Goal: Task Accomplishment & Management: Complete application form

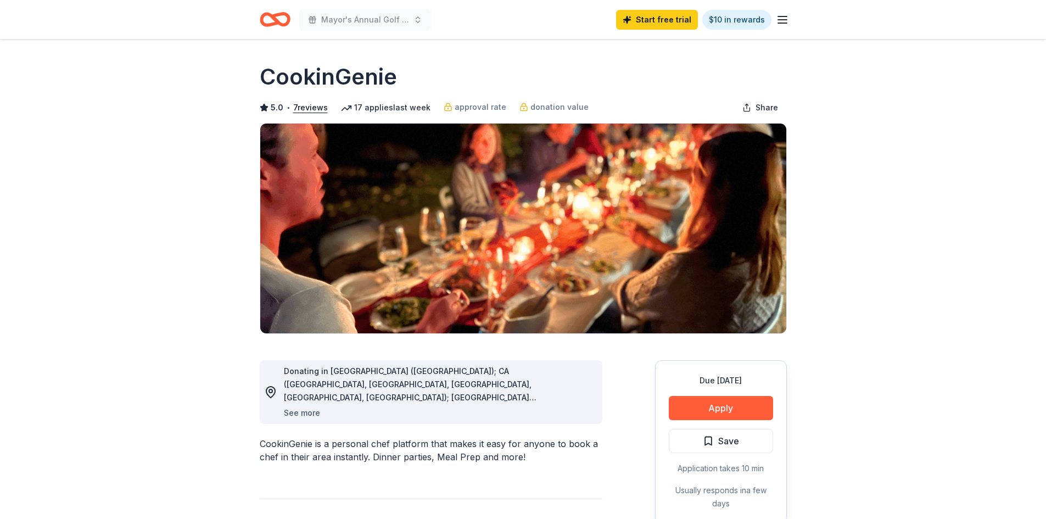
click at [292, 413] on button "See more" at bounding box center [302, 412] width 36 height 13
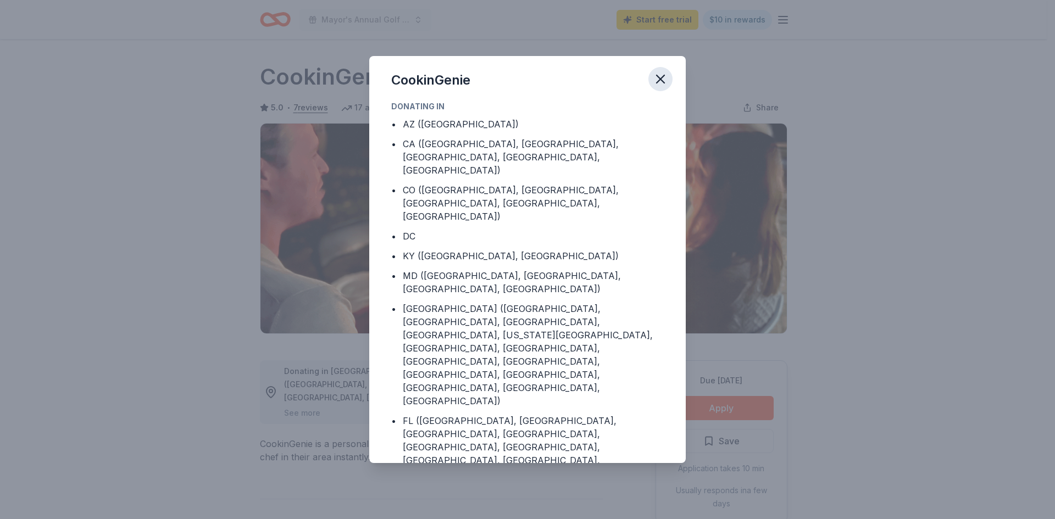
click at [655, 81] on icon "button" at bounding box center [660, 78] width 15 height 15
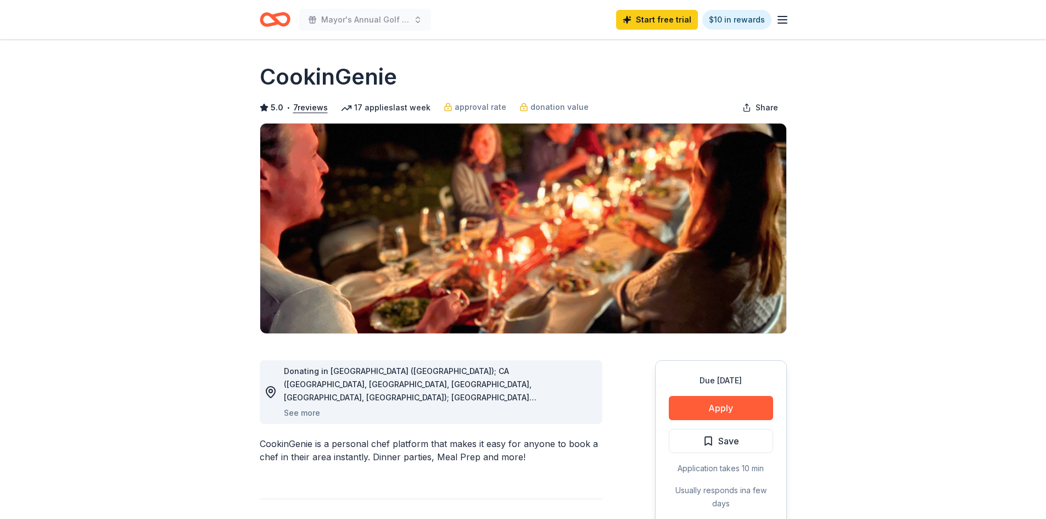
click at [276, 23] on icon "Home" at bounding box center [279, 19] width 17 height 11
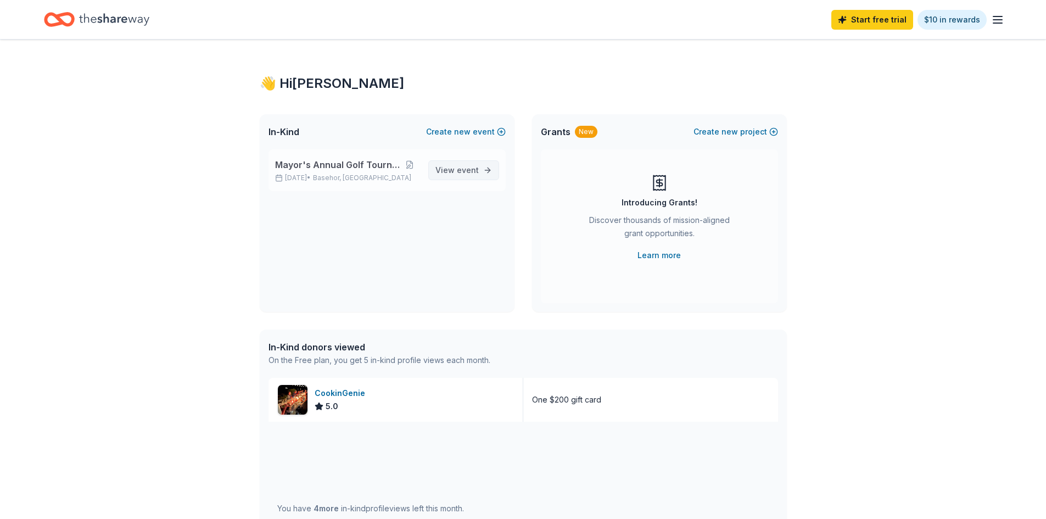
click at [454, 170] on span "View event" at bounding box center [457, 170] width 43 height 13
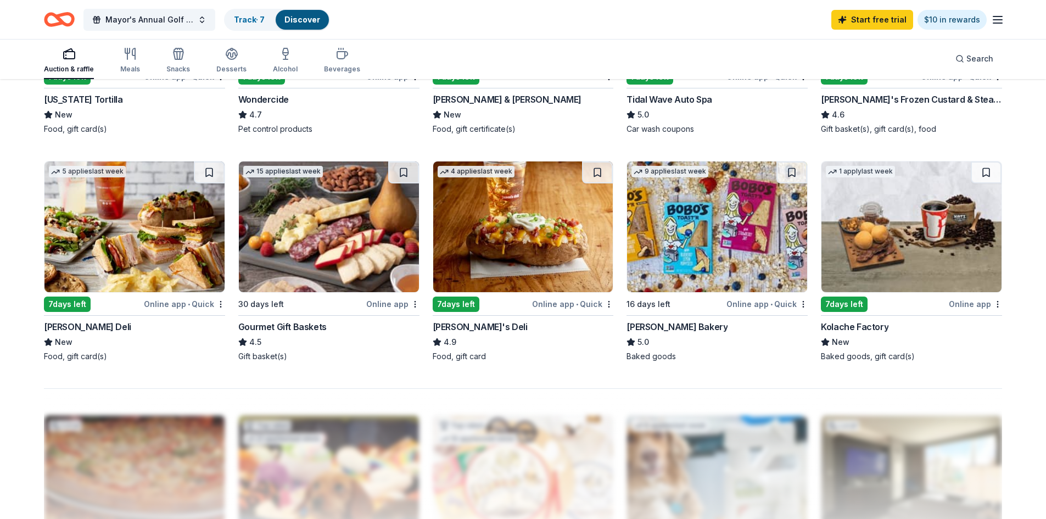
scroll to position [715, 0]
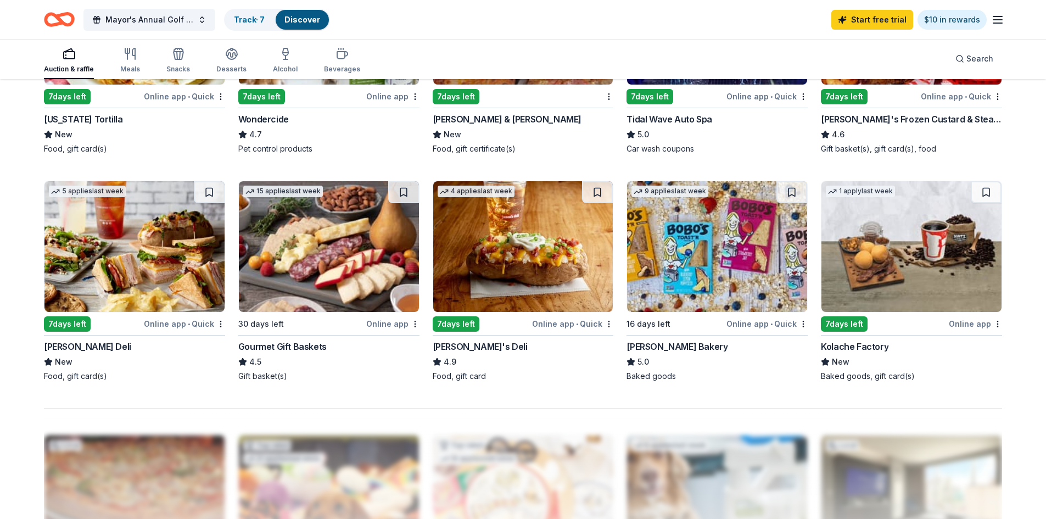
click at [665, 323] on div "16 days left" at bounding box center [649, 323] width 44 height 13
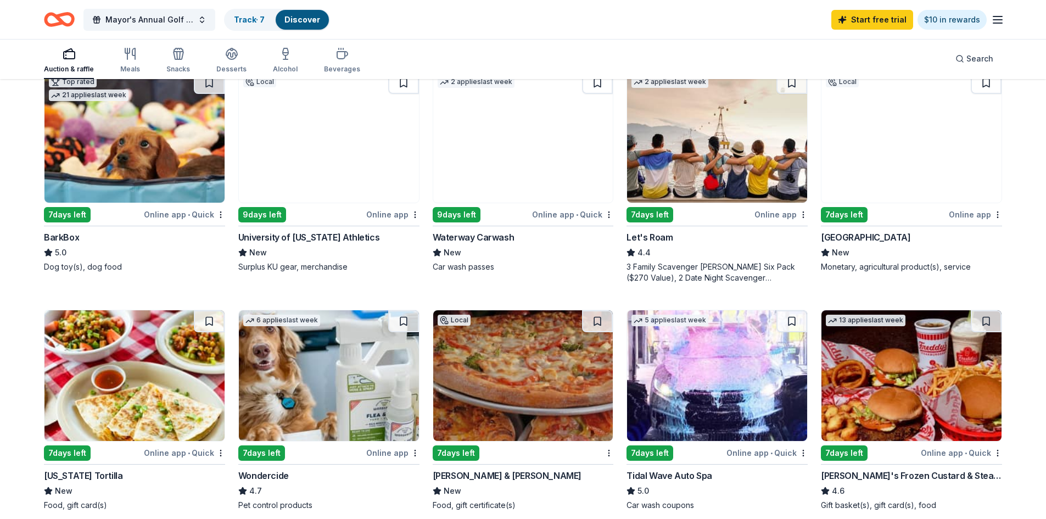
scroll to position [385, 0]
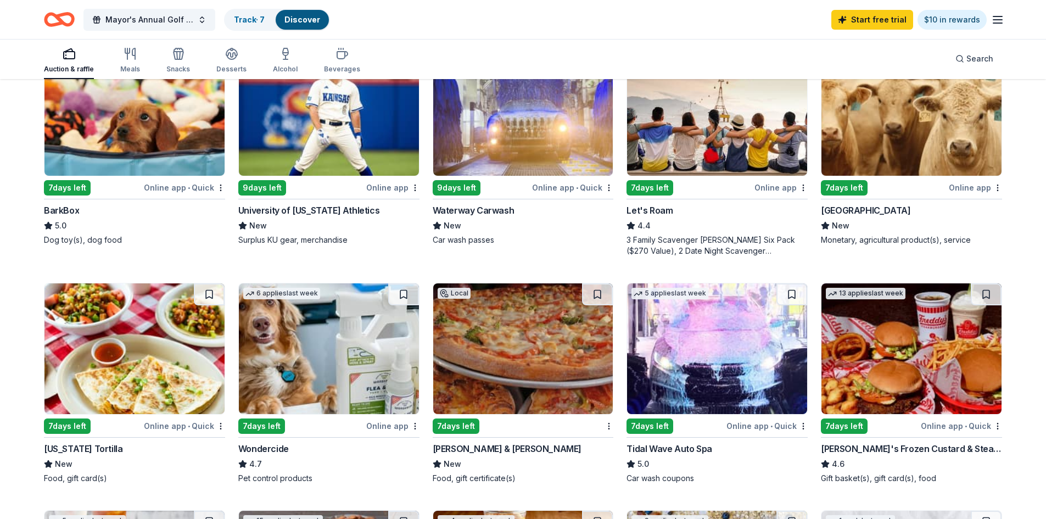
click at [679, 235] on div "3 Family Scavenger Hunt Six Pack ($270 Value), 2 Date Night Scavenger Hunt Two …" at bounding box center [717, 246] width 181 height 22
click at [127, 55] on icon "button" at bounding box center [130, 53] width 13 height 13
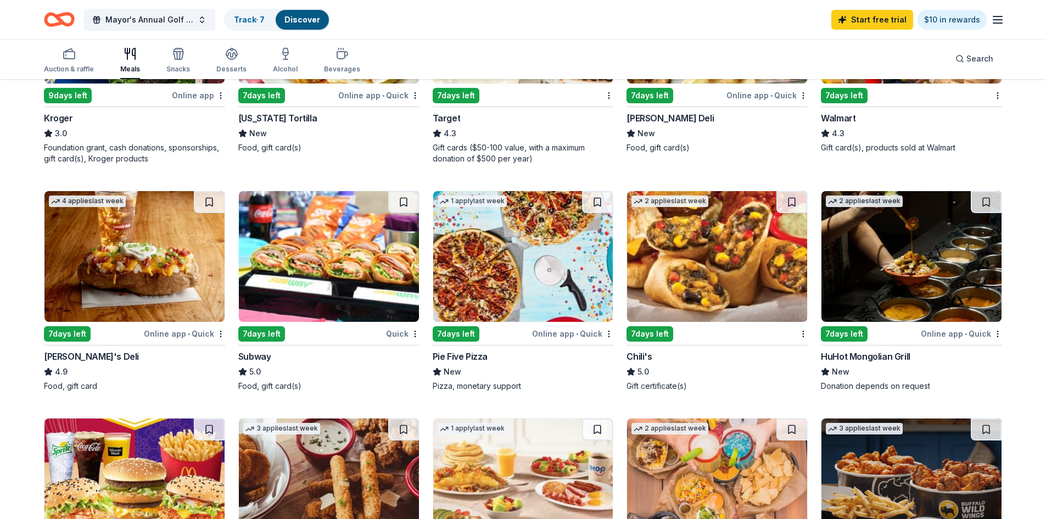
scroll to position [384, 0]
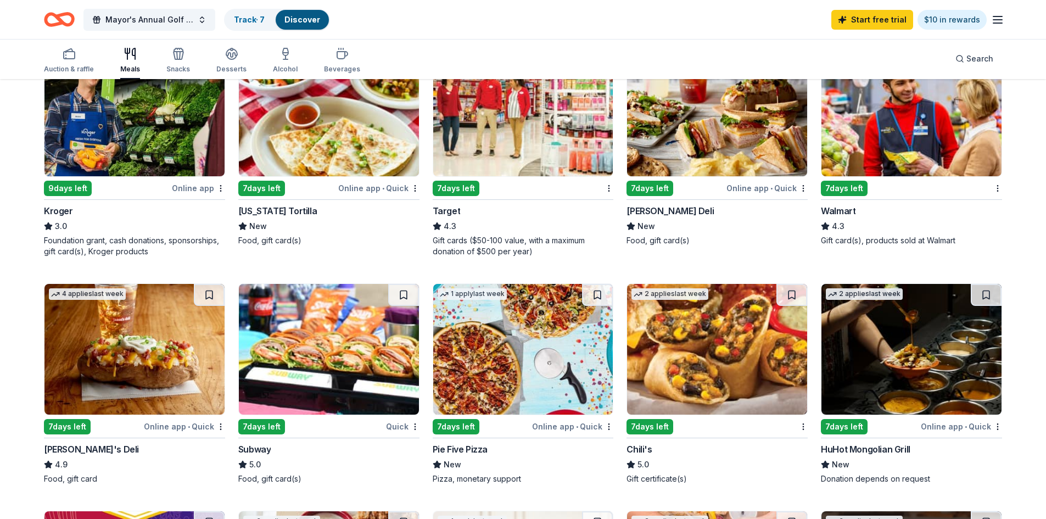
click at [705, 346] on img at bounding box center [717, 349] width 180 height 131
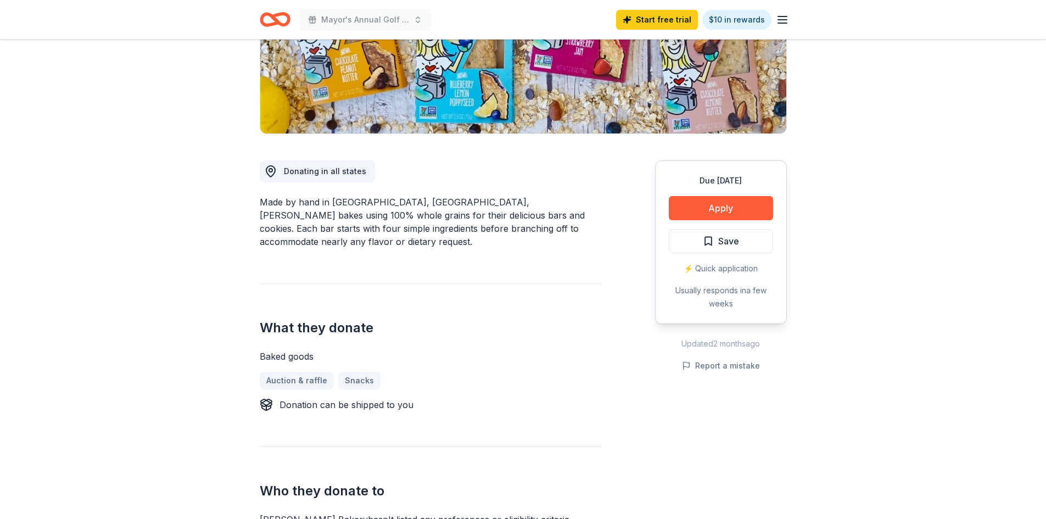
scroll to position [220, 0]
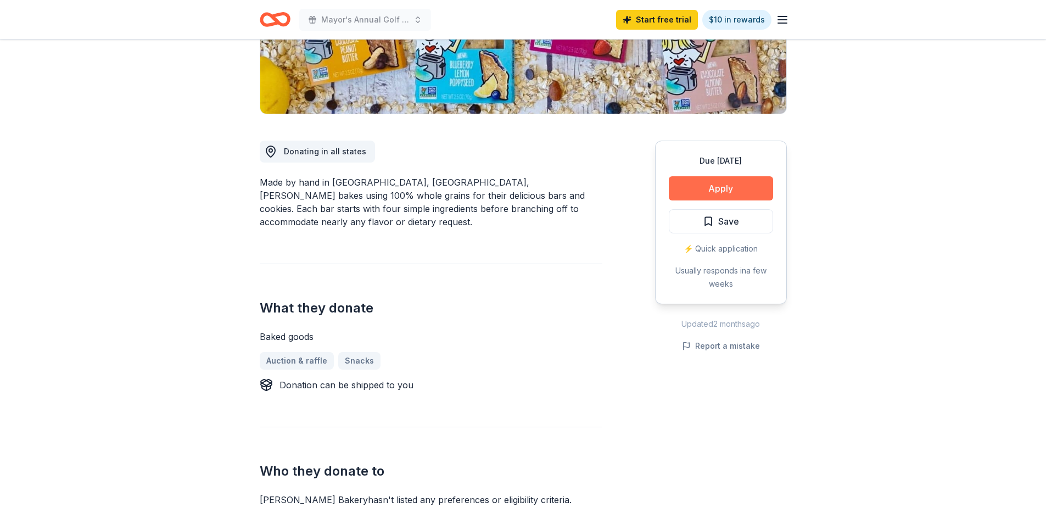
click at [718, 188] on button "Apply" at bounding box center [721, 188] width 104 height 24
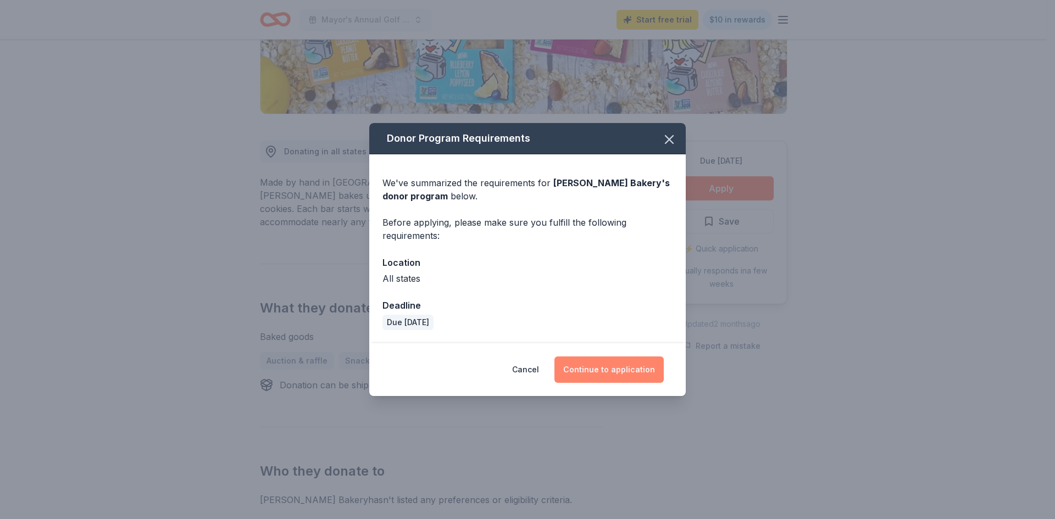
click at [634, 365] on button "Continue to application" at bounding box center [608, 369] width 109 height 26
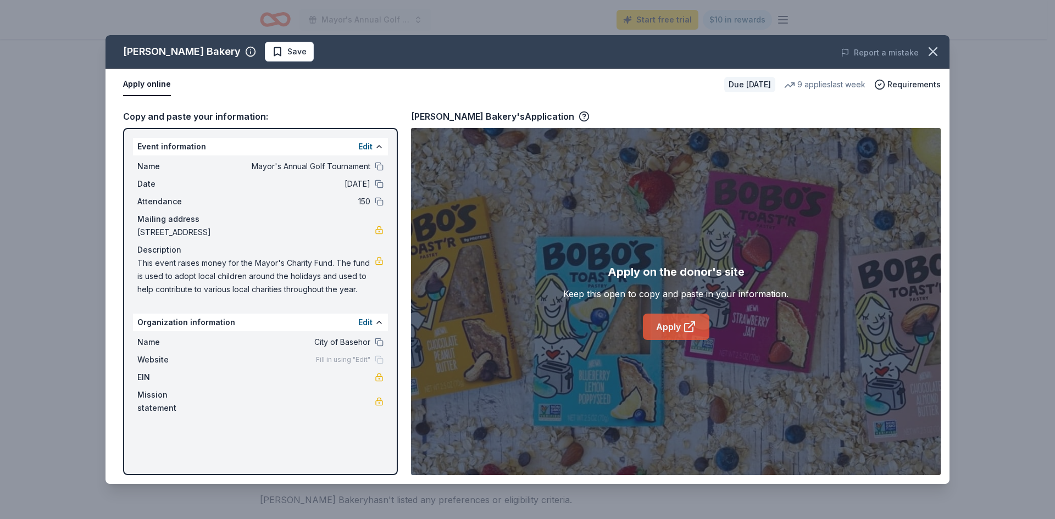
click at [676, 327] on link "Apply" at bounding box center [676, 327] width 66 height 26
click at [932, 48] on icon "button" at bounding box center [932, 51] width 15 height 15
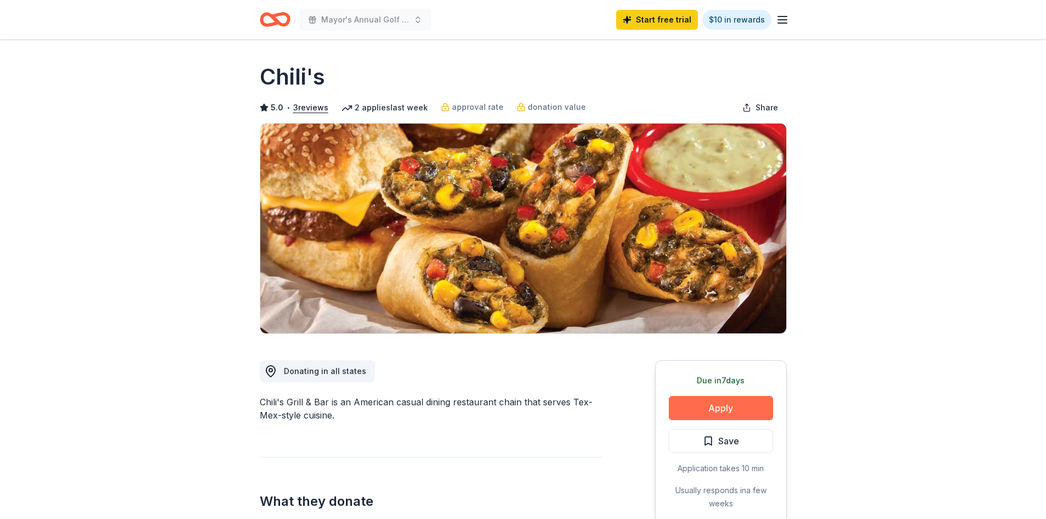
click at [724, 408] on button "Apply" at bounding box center [721, 408] width 104 height 24
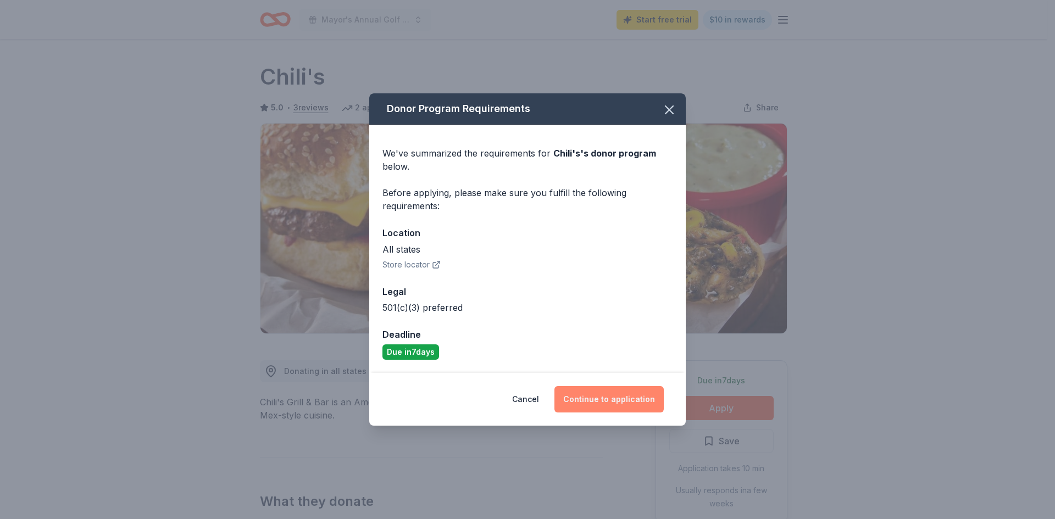
click at [589, 406] on button "Continue to application" at bounding box center [608, 399] width 109 height 26
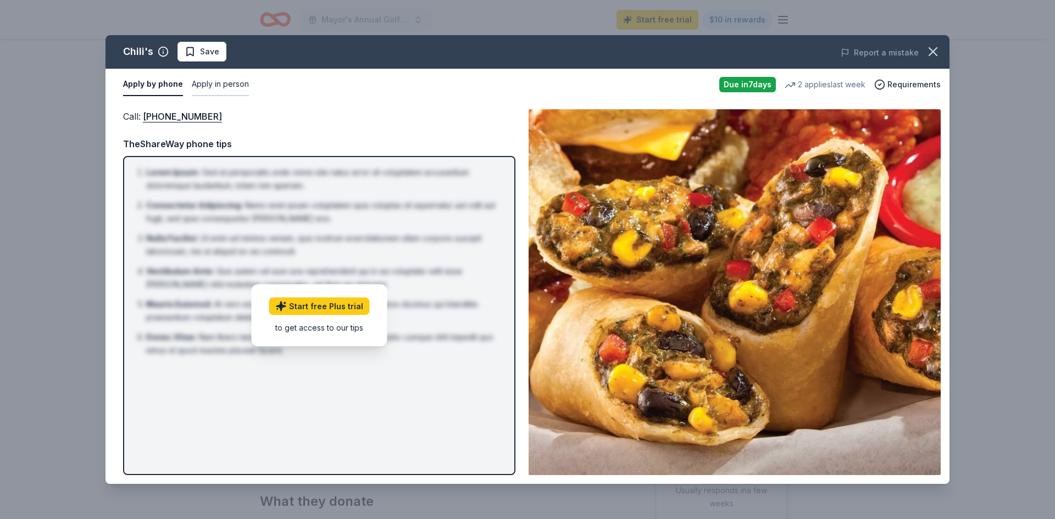
click at [215, 87] on button "Apply in person" at bounding box center [220, 84] width 57 height 23
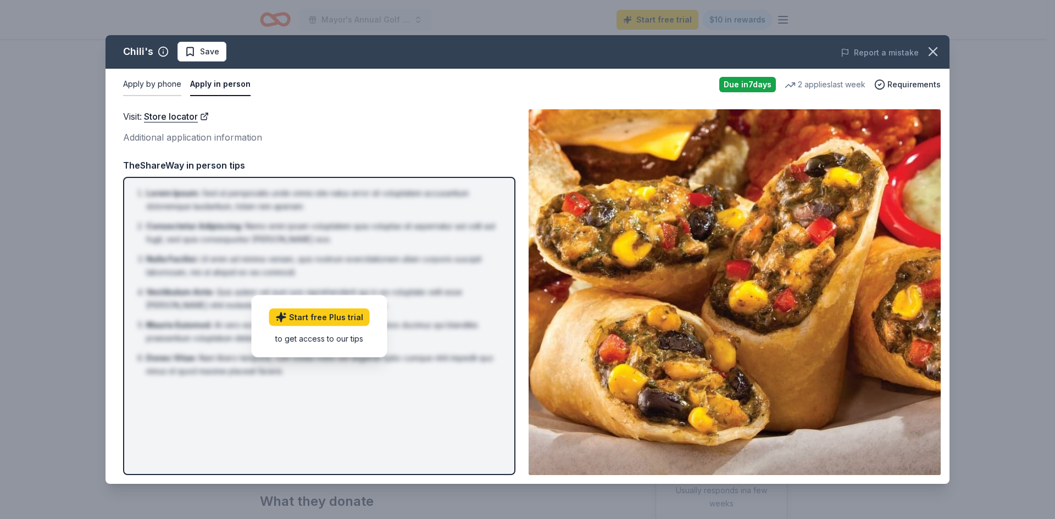
click at [153, 82] on button "Apply by phone" at bounding box center [152, 84] width 58 height 23
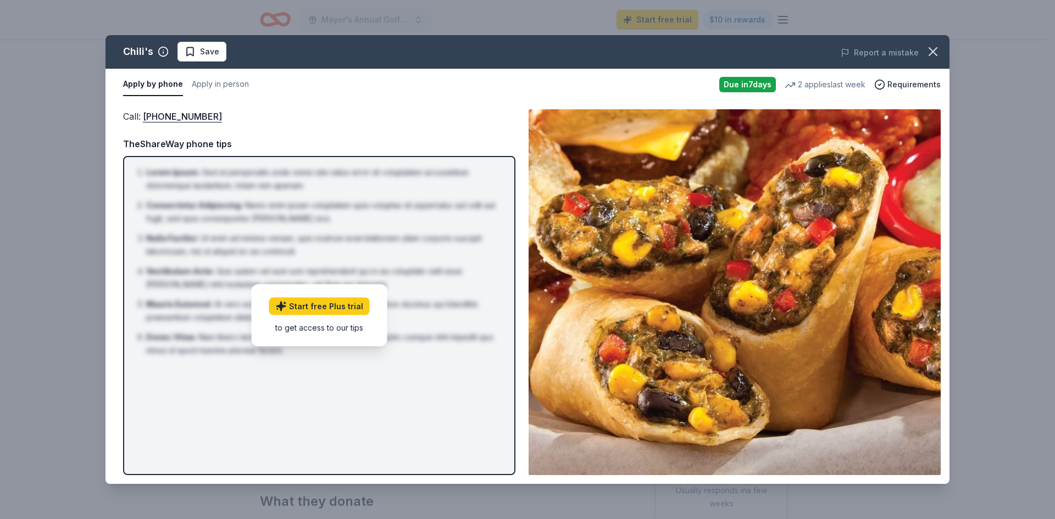
click at [852, 501] on div "Chili's Save Report a mistake Apply by phone Apply in person Due in 7 days 2 ap…" at bounding box center [527, 259] width 1055 height 519
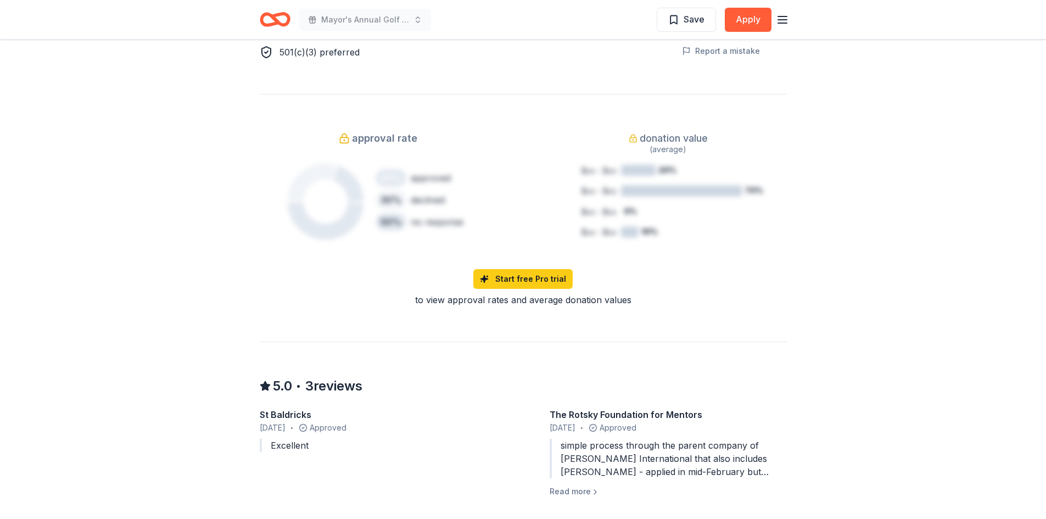
scroll to position [769, 0]
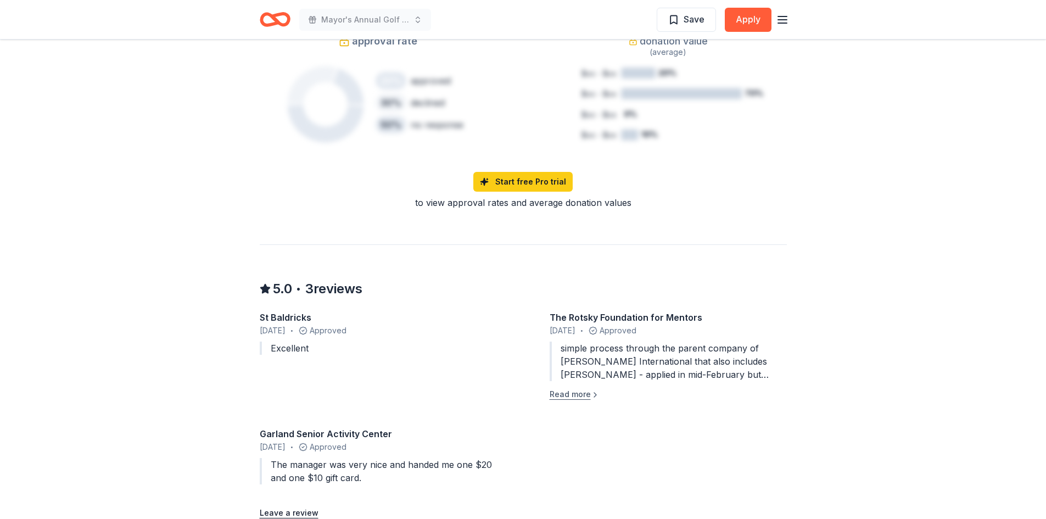
click at [576, 391] on button "Read more" at bounding box center [575, 394] width 50 height 13
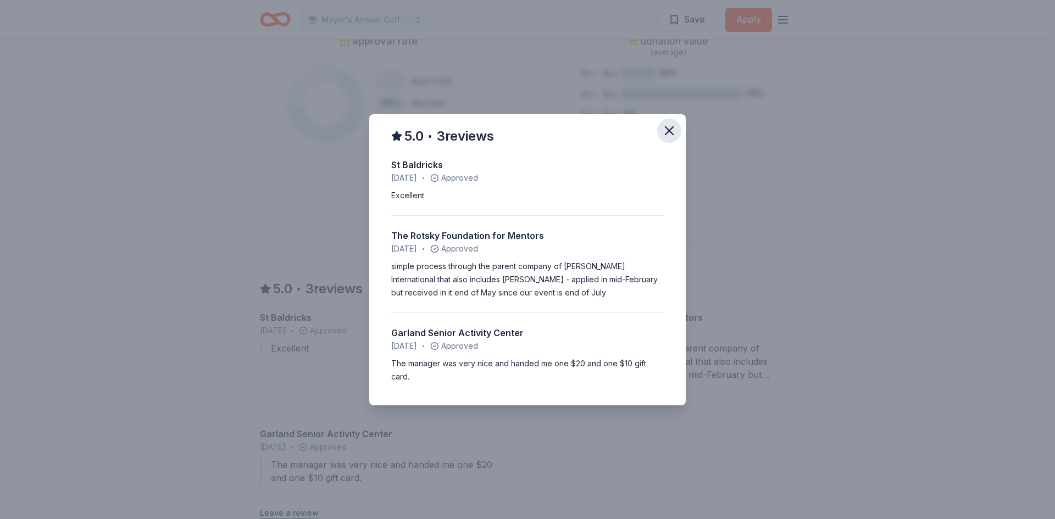
click at [667, 130] on icon "button" at bounding box center [668, 130] width 15 height 15
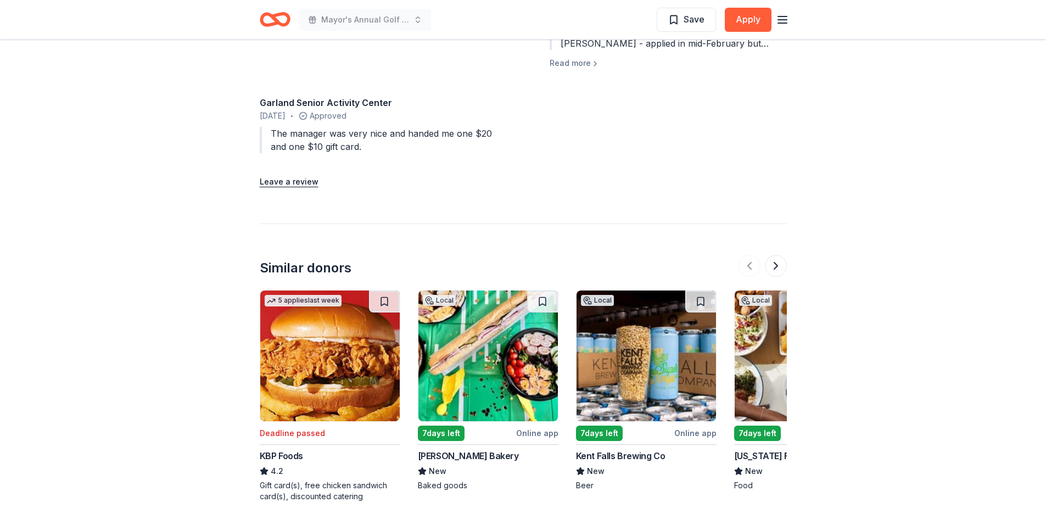
scroll to position [1153, 0]
